Goal: Task Accomplishment & Management: Manage account settings

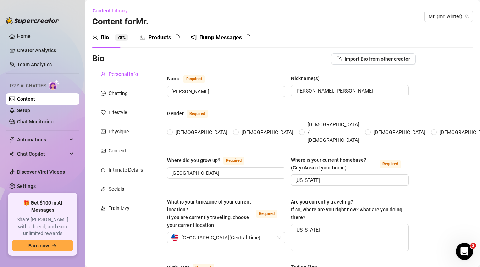
radio input "true"
type input "[DATE]"
click at [28, 110] on link "Setup" at bounding box center [23, 110] width 13 height 6
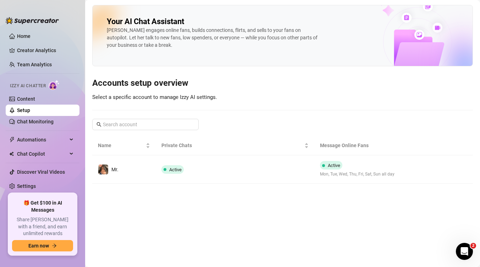
click at [169, 209] on main "Your AI Chat Assistant [PERSON_NAME] engages online fans, builds connections, f…" at bounding box center [282, 133] width 395 height 267
click at [23, 34] on link "Home" at bounding box center [23, 36] width 13 height 6
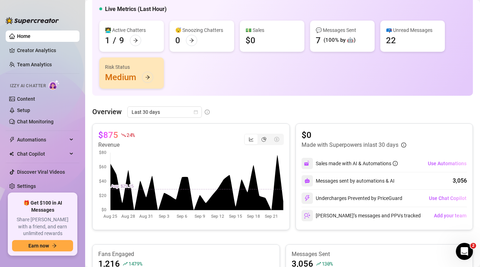
scroll to position [56, 0]
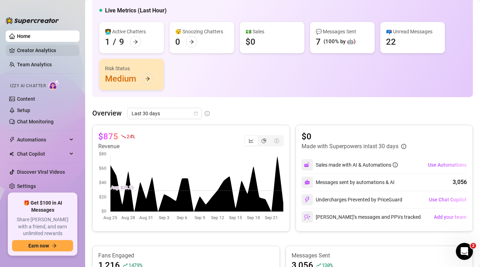
click at [34, 49] on link "Creator Analytics" at bounding box center [45, 50] width 57 height 11
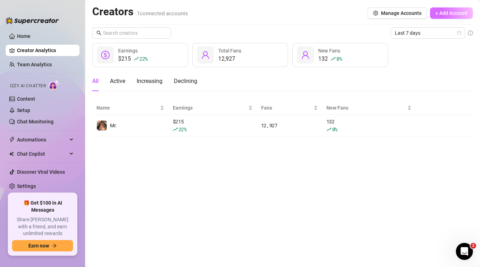
click at [460, 11] on span "+ Add Account" at bounding box center [451, 13] width 32 height 6
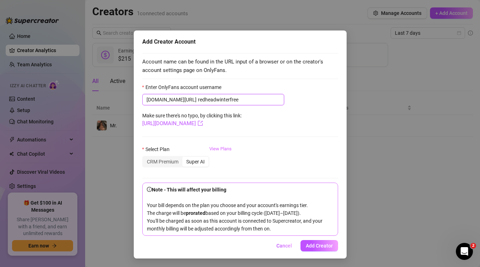
scroll to position [11, 0]
type input "redheadwinterfree"
click at [316, 249] on span "Add Creator" at bounding box center [319, 246] width 27 height 6
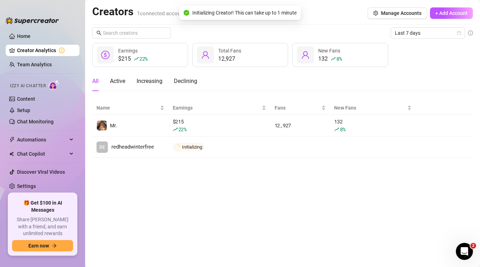
scroll to position [0, 0]
